Goal: Find specific page/section: Find specific page/section

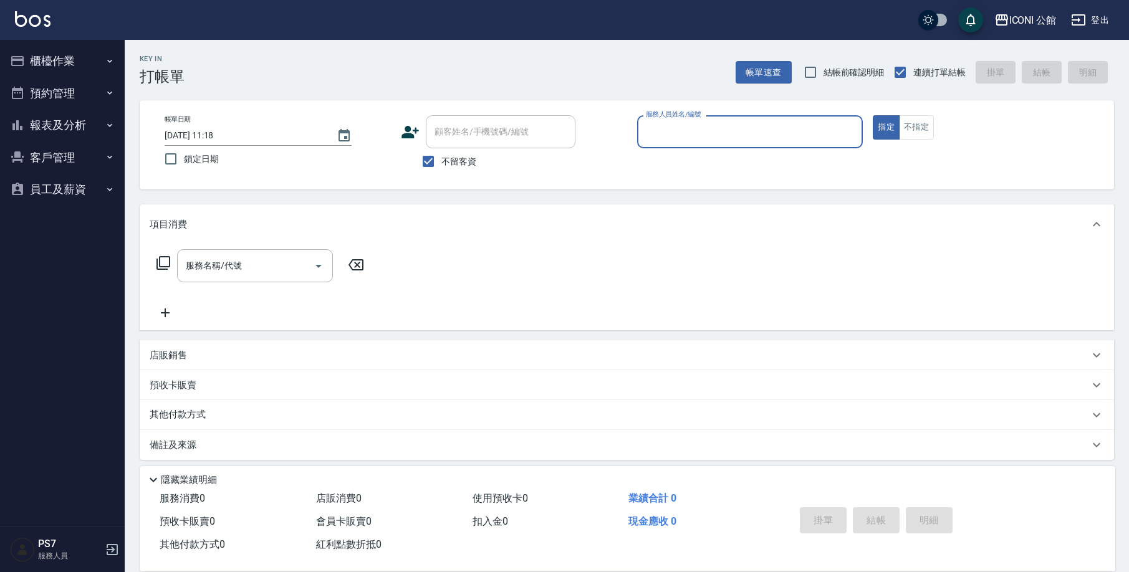
click at [52, 123] on button "報表及分析" at bounding box center [62, 125] width 115 height 32
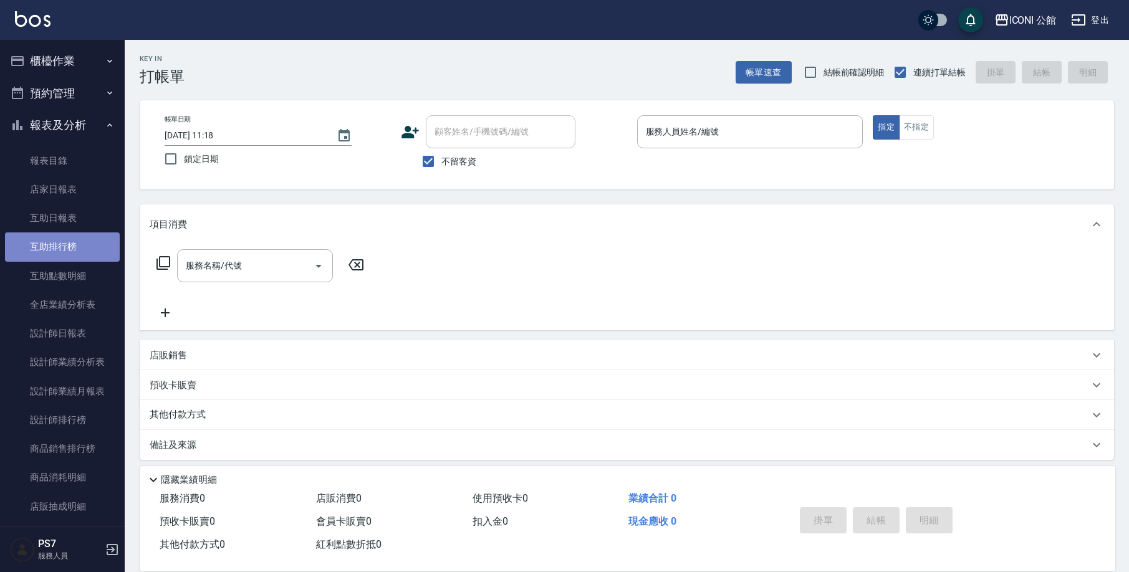
click at [65, 244] on link "互助排行榜" at bounding box center [62, 247] width 115 height 29
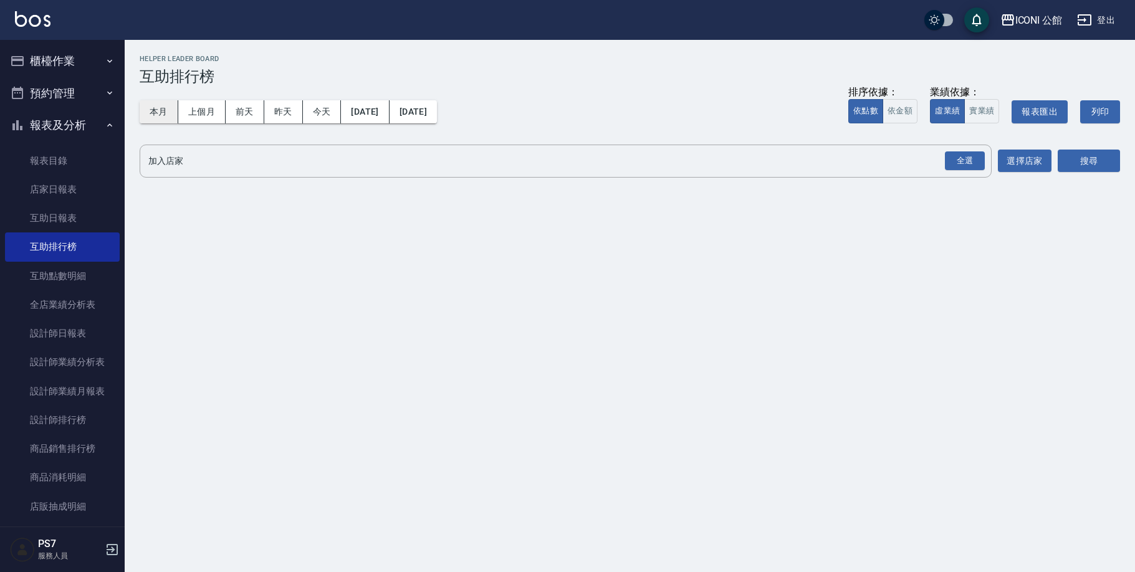
click at [168, 118] on button "本月" at bounding box center [159, 111] width 39 height 23
click at [959, 153] on div "全選" at bounding box center [965, 160] width 40 height 19
click at [1064, 160] on button "搜尋" at bounding box center [1089, 161] width 62 height 23
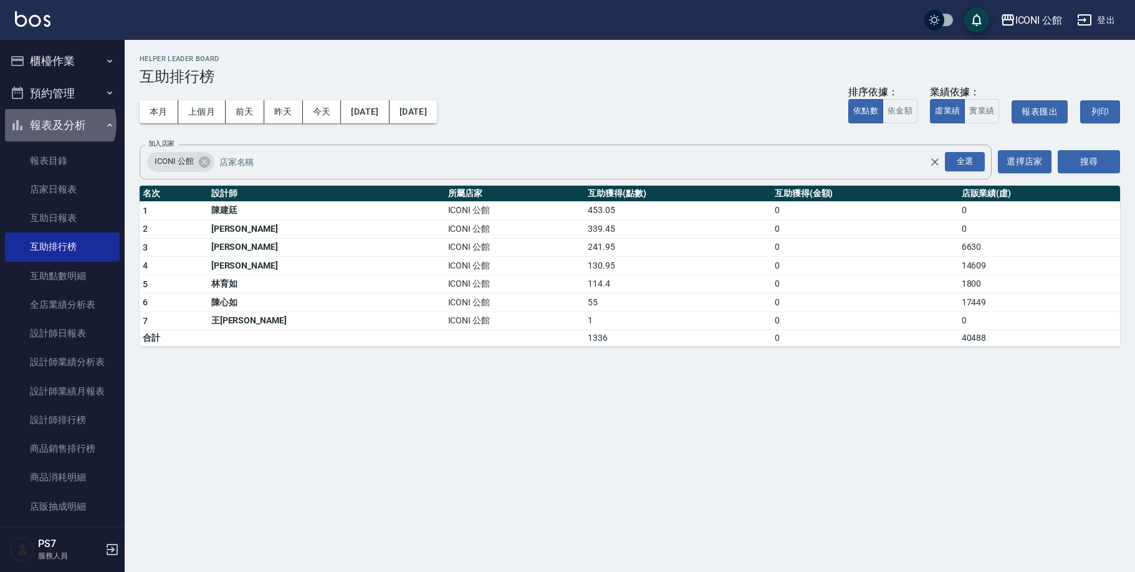
click at [57, 123] on button "報表及分析" at bounding box center [62, 125] width 115 height 32
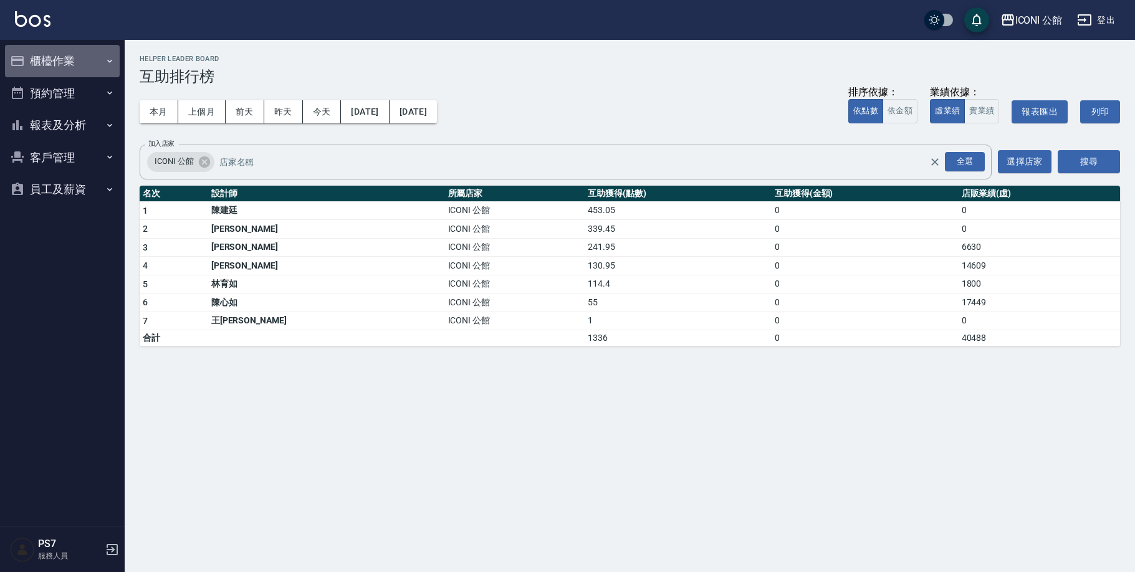
click at [57, 65] on button "櫃檯作業" at bounding box center [62, 61] width 115 height 32
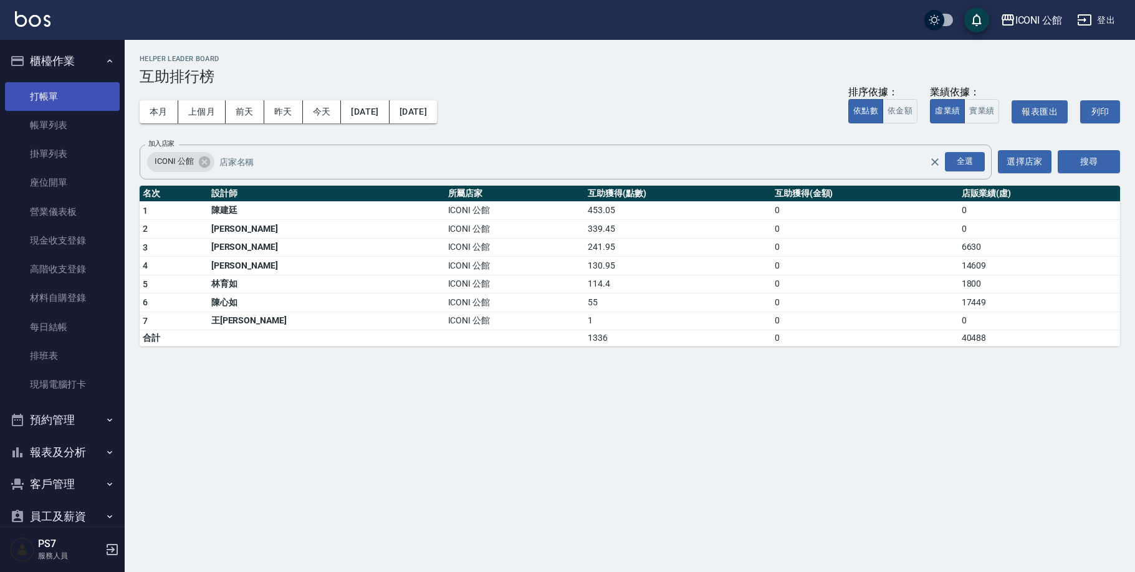
click at [64, 107] on link "打帳單" at bounding box center [62, 96] width 115 height 29
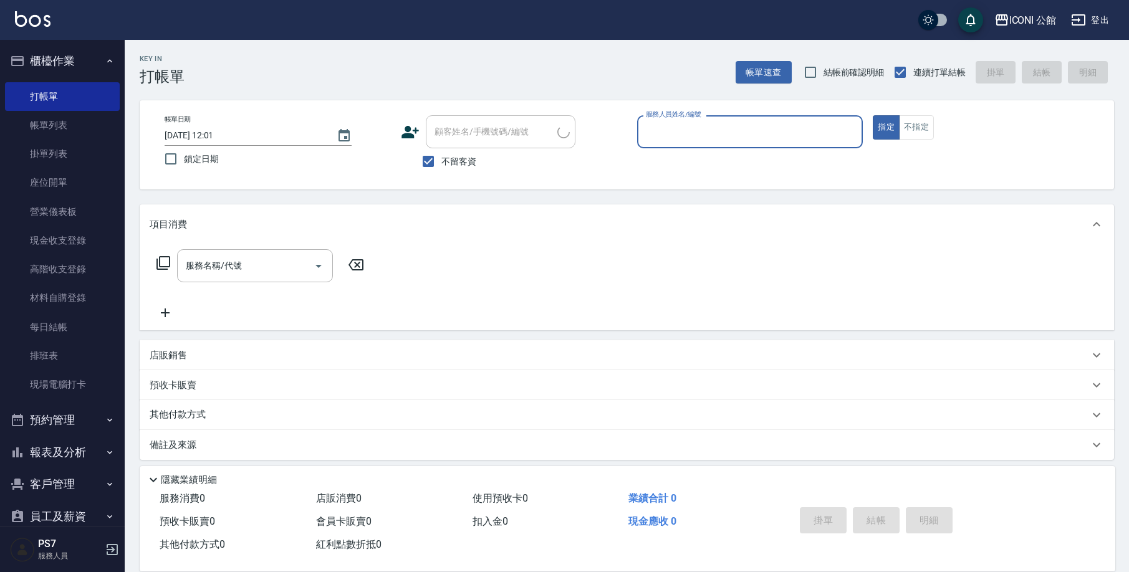
click at [53, 64] on button "櫃檯作業" at bounding box center [62, 61] width 115 height 32
